Goal: Transaction & Acquisition: Purchase product/service

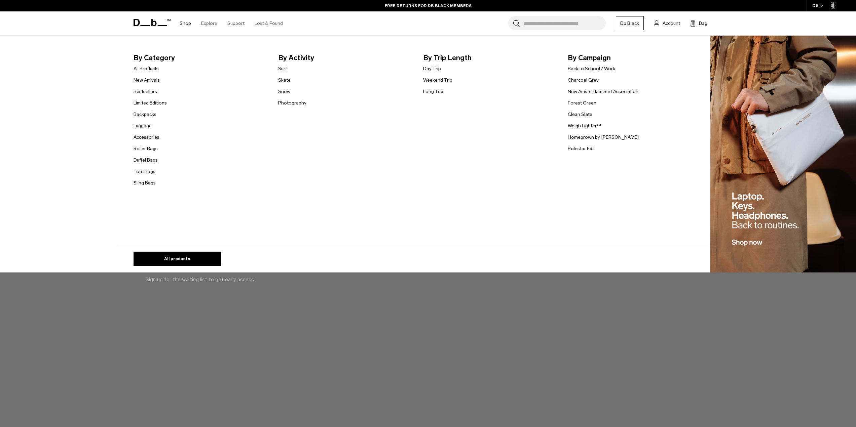
click at [186, 22] on link "Shop" at bounding box center [185, 23] width 11 height 24
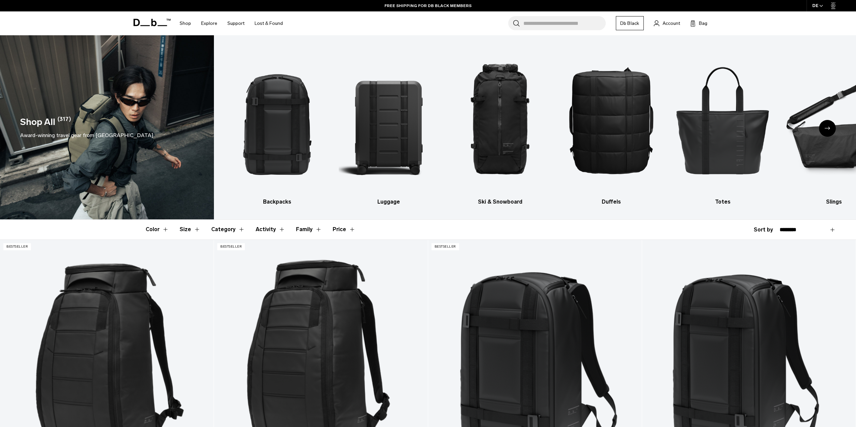
click at [830, 129] on div "Next slide" at bounding box center [827, 128] width 17 height 17
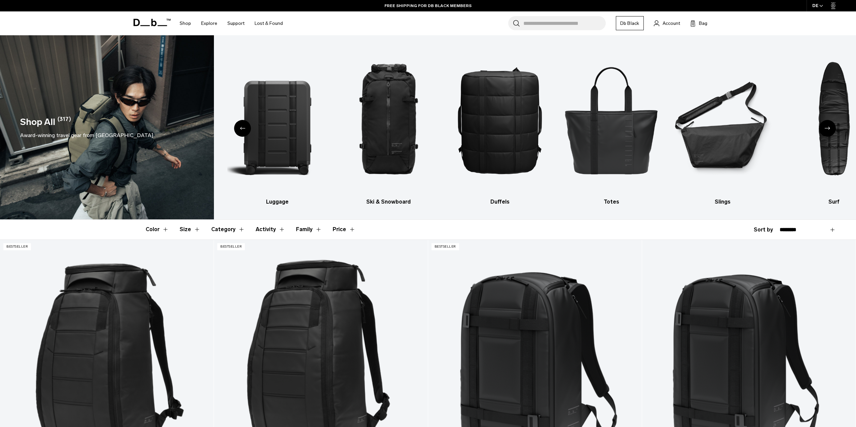
click at [241, 127] on icon "Previous slide" at bounding box center [242, 128] width 5 height 3
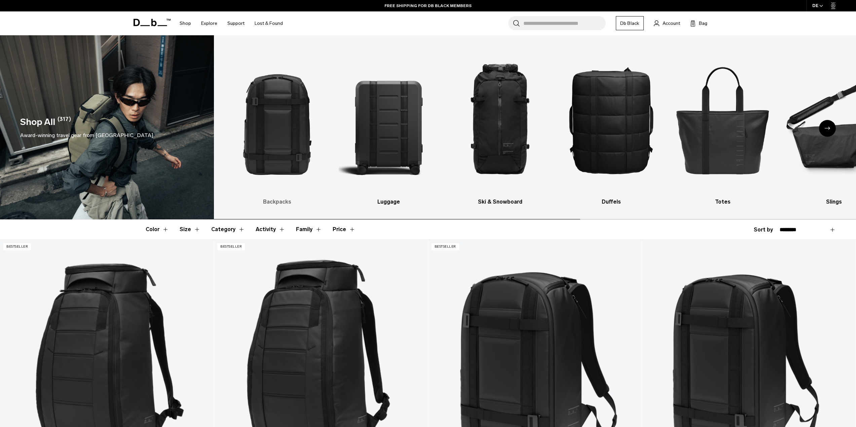
click at [284, 119] on img "1 / 10" at bounding box center [277, 119] width 100 height 149
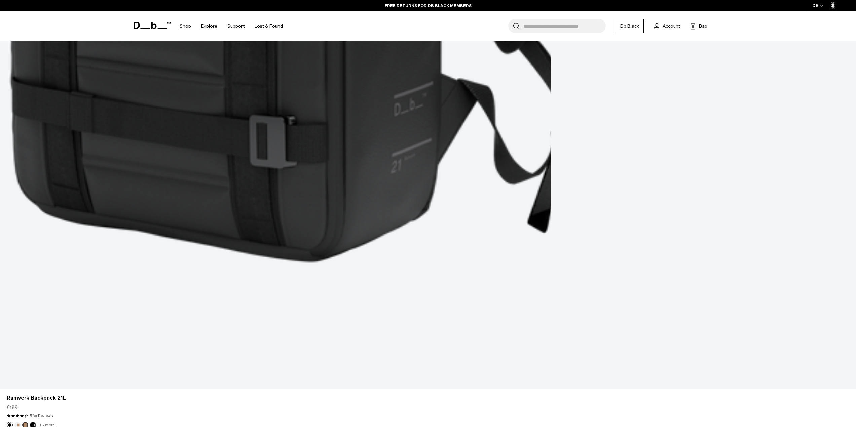
scroll to position [2902, 0]
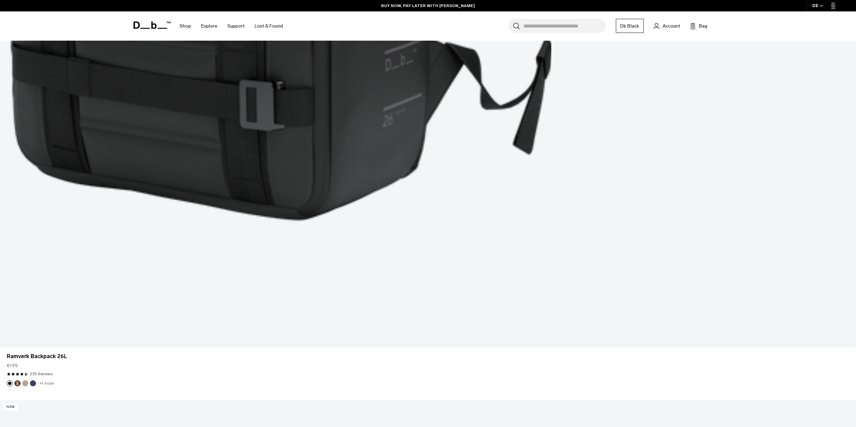
scroll to position [3882, 0]
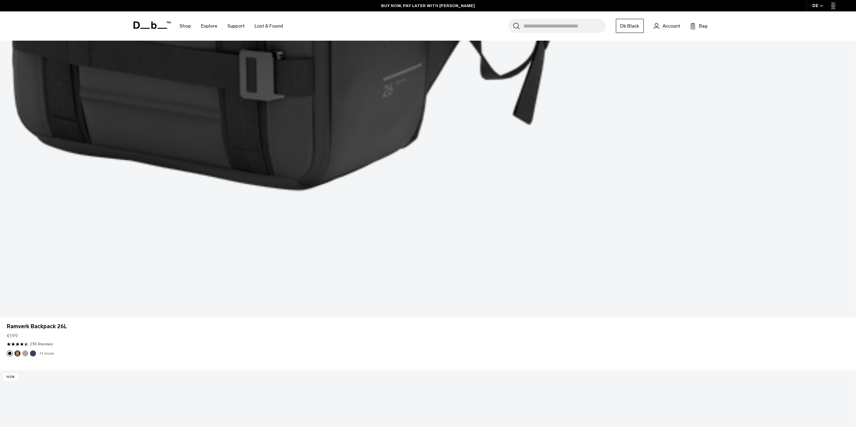
click at [539, 27] on input "Search for Bags, Luggage..." at bounding box center [564, 26] width 82 height 14
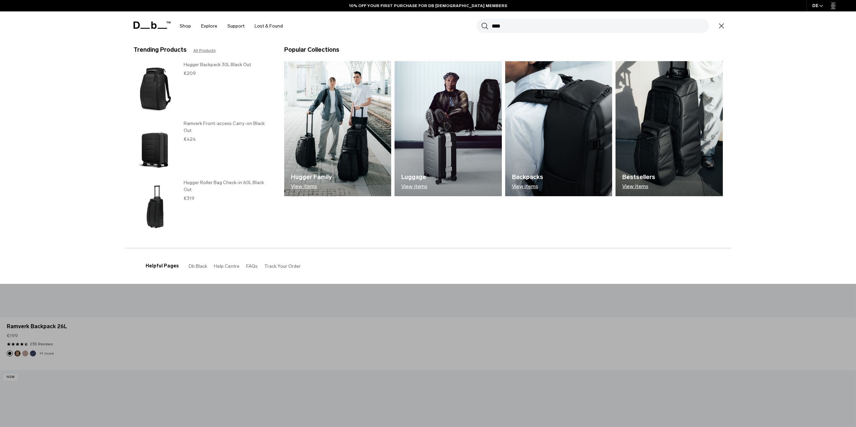
type input "****"
click at [481, 22] on button "Search" at bounding box center [484, 25] width 7 height 7
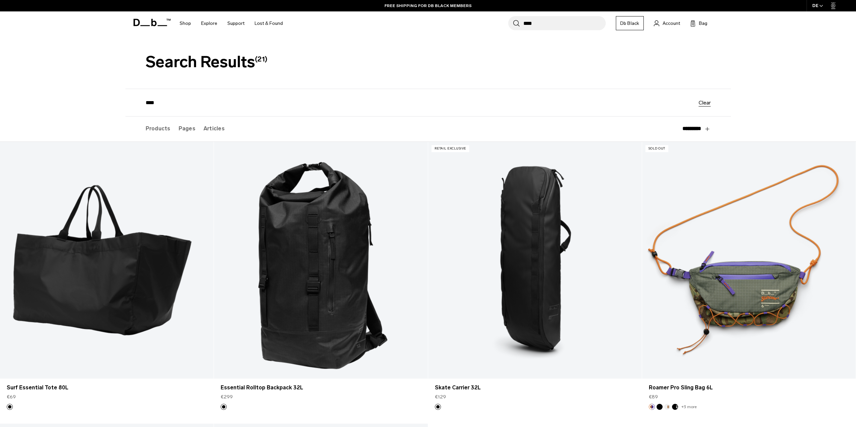
click at [384, 82] on header "Search results: Search Results (21)" at bounding box center [427, 62] width 605 height 54
click at [379, 61] on header "Search results: Search Results (21)" at bounding box center [427, 62] width 605 height 54
click at [431, 67] on header "Search results: Search Results (21)" at bounding box center [427, 62] width 605 height 54
click at [393, 82] on header "Search results: Search Results (21)" at bounding box center [427, 62] width 605 height 54
click at [779, 76] on section "**********" at bounding box center [428, 375] width 856 height 680
